Goal: Transaction & Acquisition: Purchase product/service

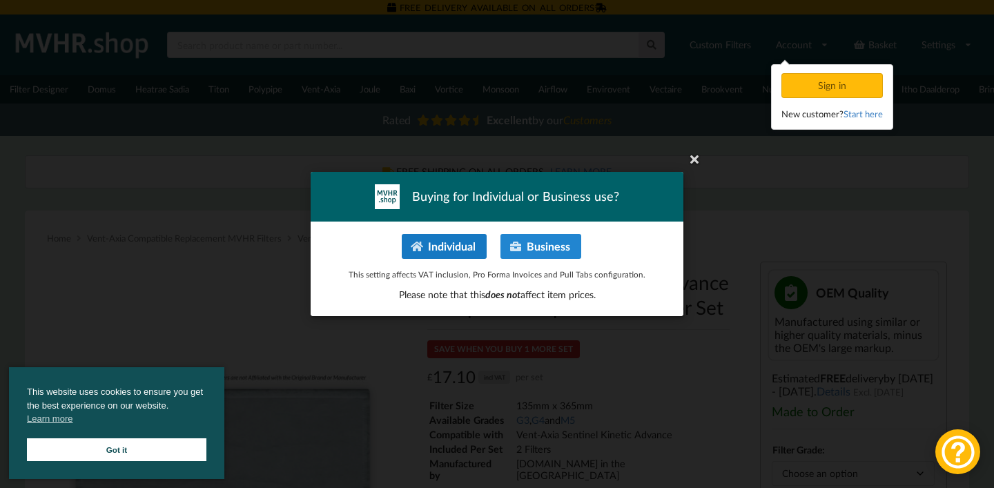
click at [426, 248] on button "Individual" at bounding box center [444, 246] width 85 height 25
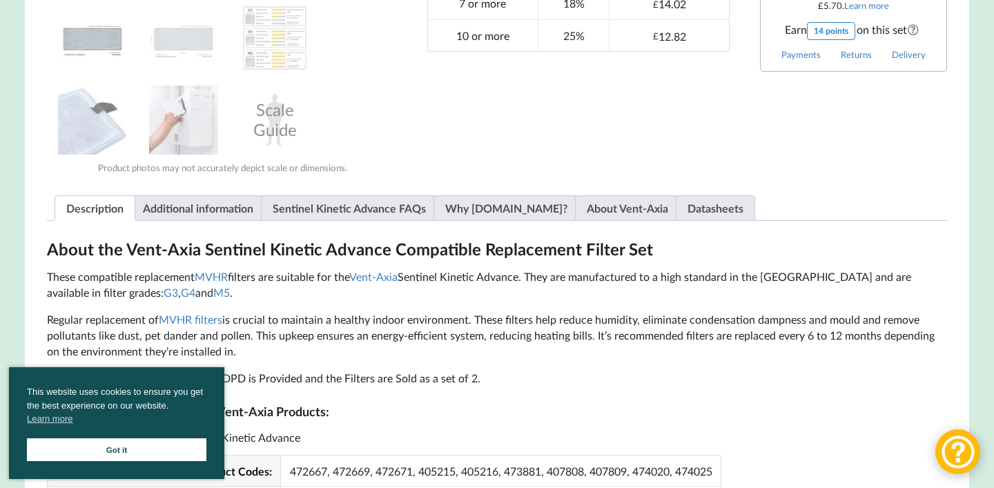
scroll to position [643, 0]
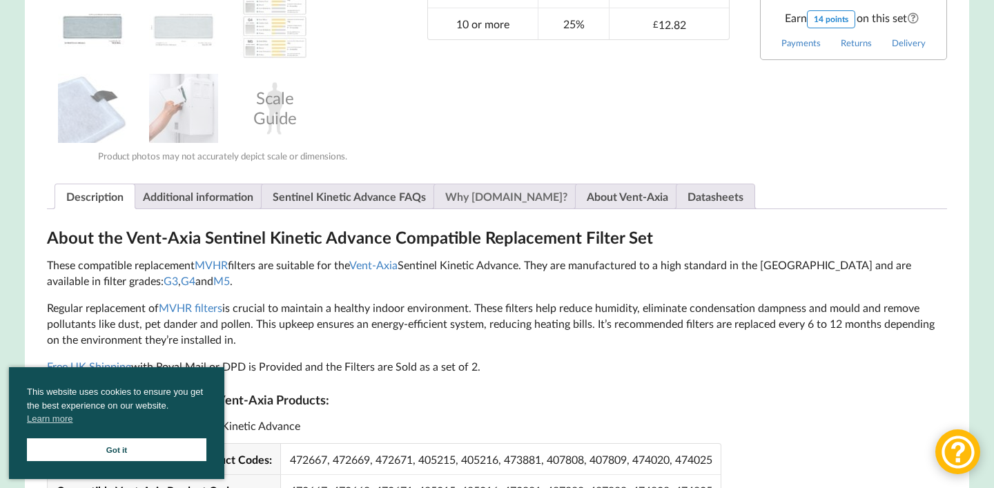
click at [489, 199] on link "Why [DOMAIN_NAME]?" at bounding box center [506, 196] width 122 height 24
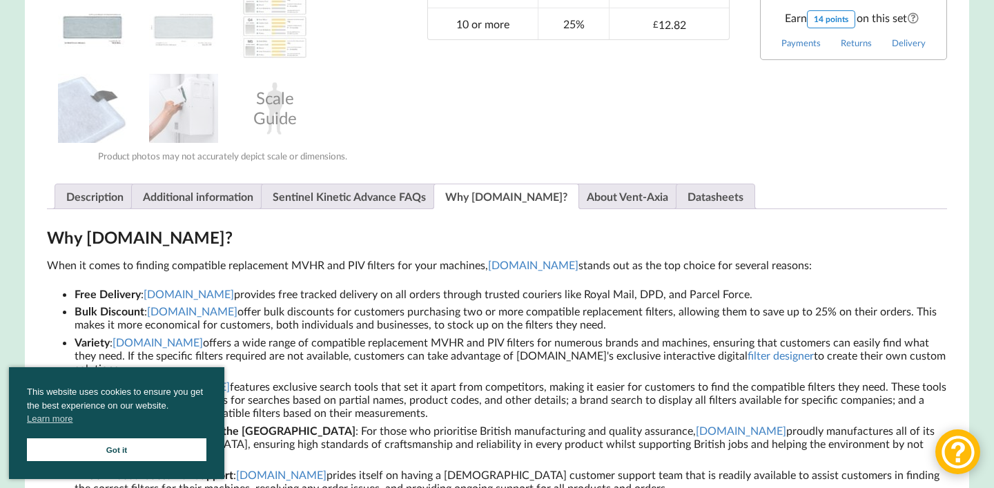
click at [149, 446] on link "Got it" at bounding box center [116, 449] width 179 height 23
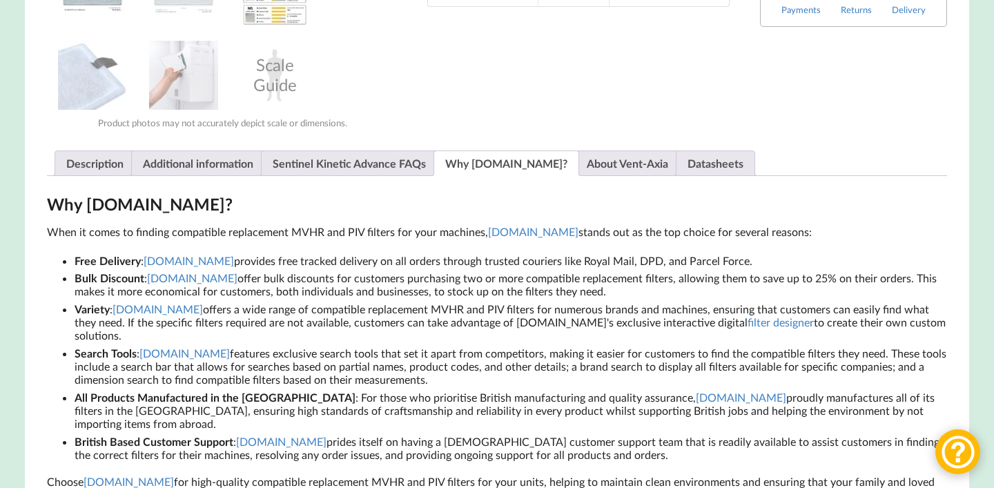
scroll to position [677, 0]
click at [88, 175] on link "Description" at bounding box center [94, 162] width 57 height 24
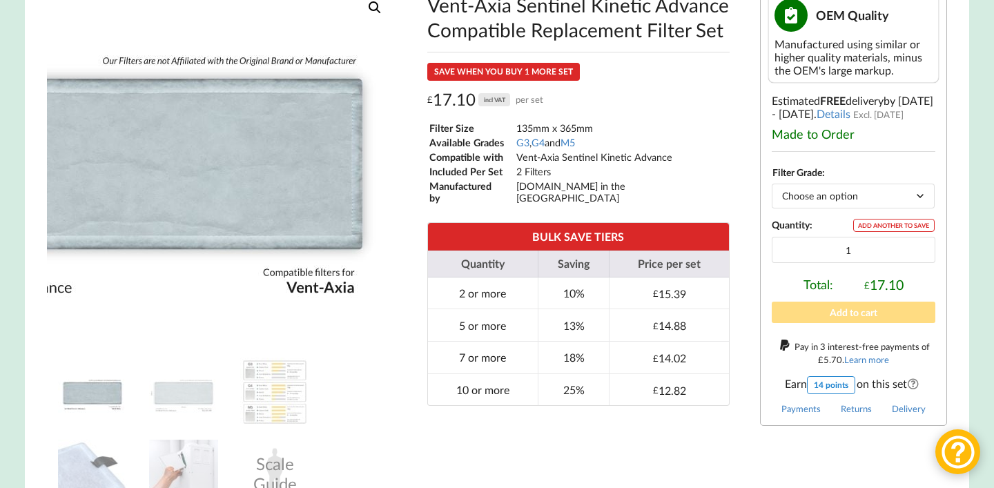
scroll to position [204, 0]
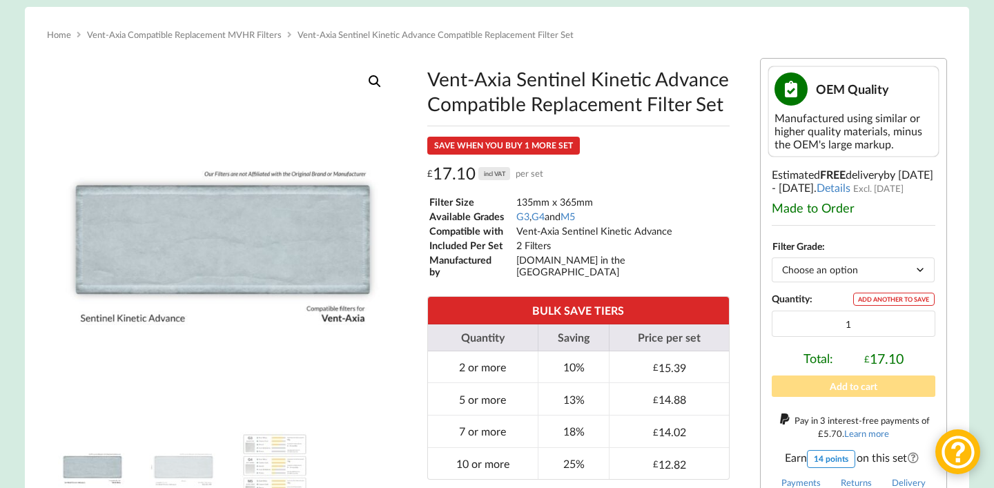
click at [890, 282] on select "Choose an option G3 G4 M5" at bounding box center [853, 269] width 163 height 24
select select "M5"
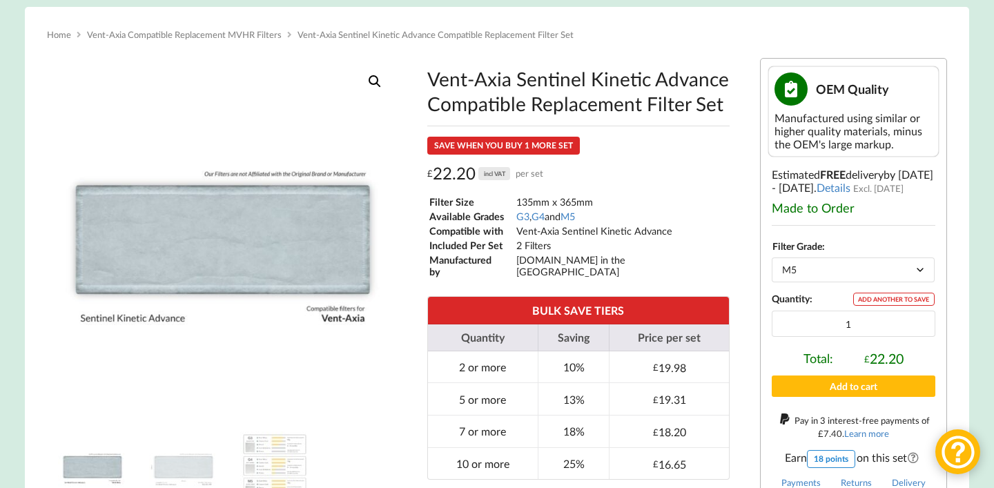
scroll to position [326, 0]
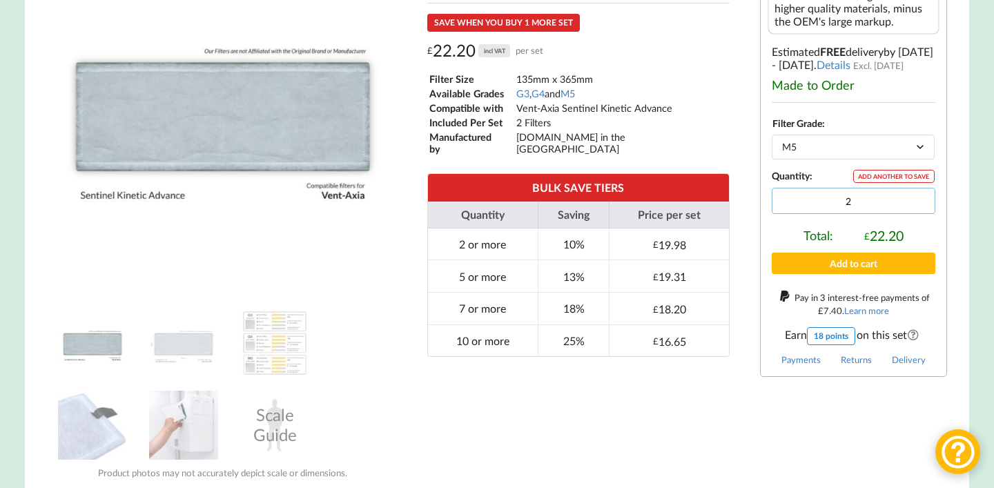
click at [918, 214] on input "2" at bounding box center [854, 201] width 164 height 26
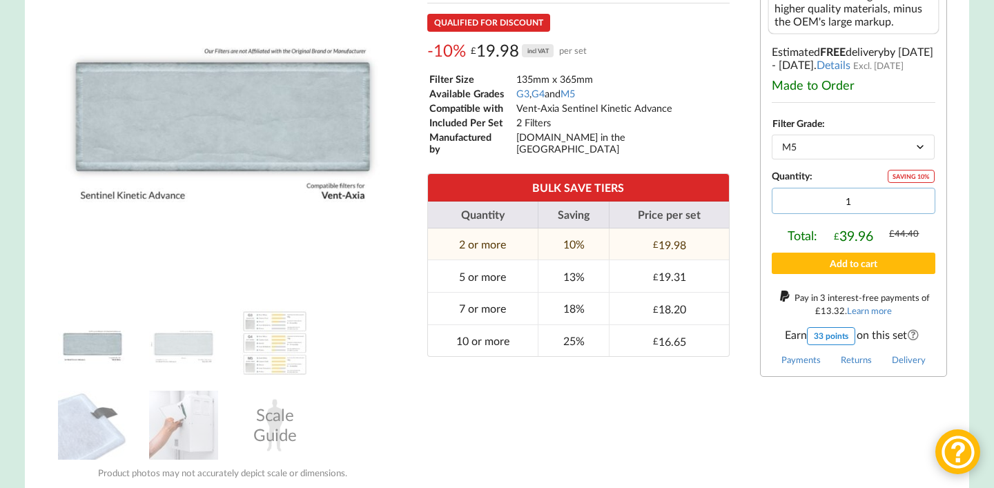
type input "1"
click at [921, 214] on input "1" at bounding box center [854, 201] width 164 height 26
